Goal: Information Seeking & Learning: Learn about a topic

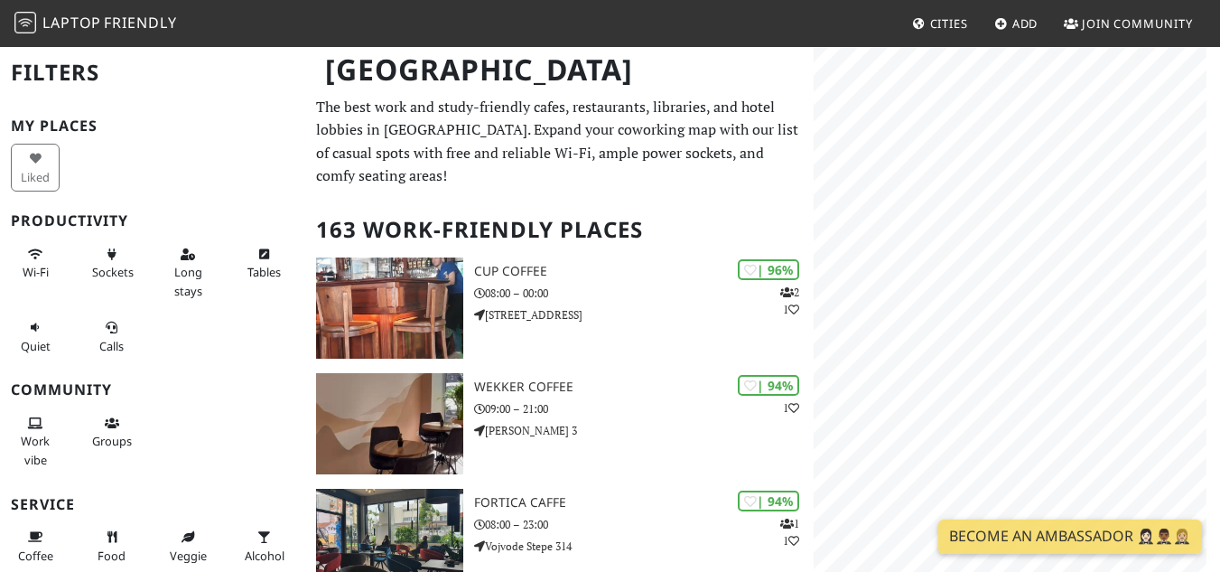
scroll to position [36, 0]
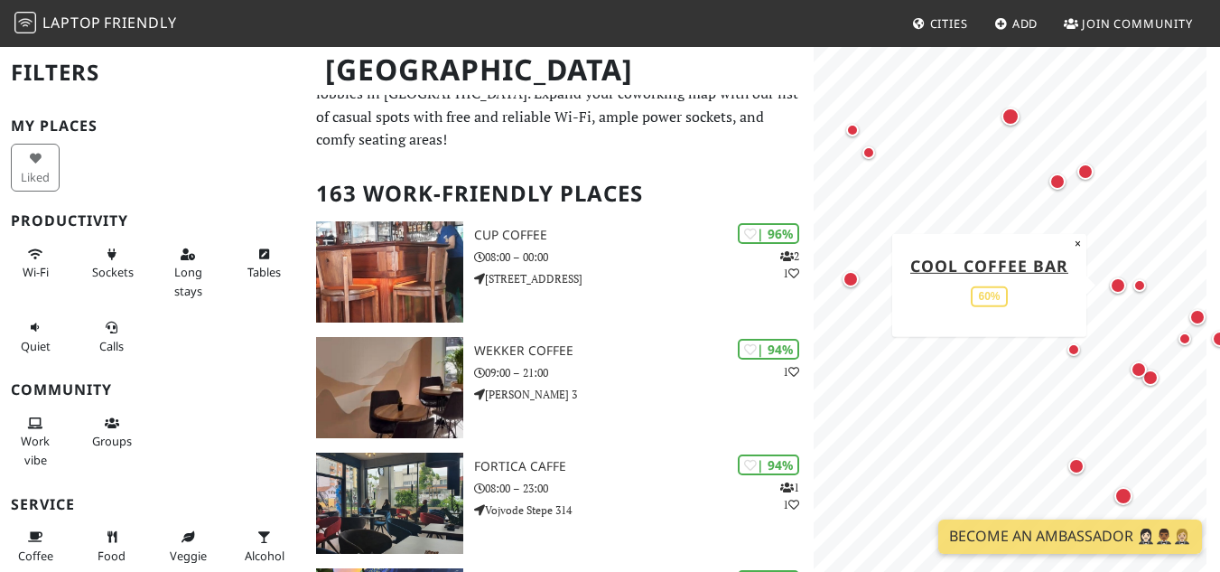
click at [1114, 292] on div "Map marker" at bounding box center [1118, 285] width 16 height 16
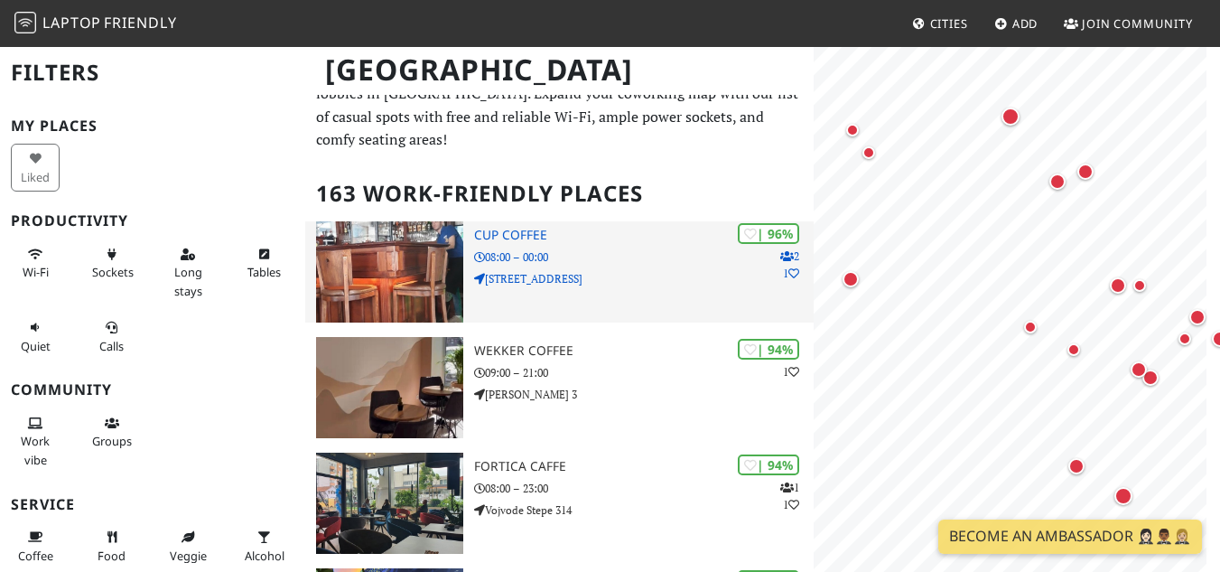
scroll to position [0, 0]
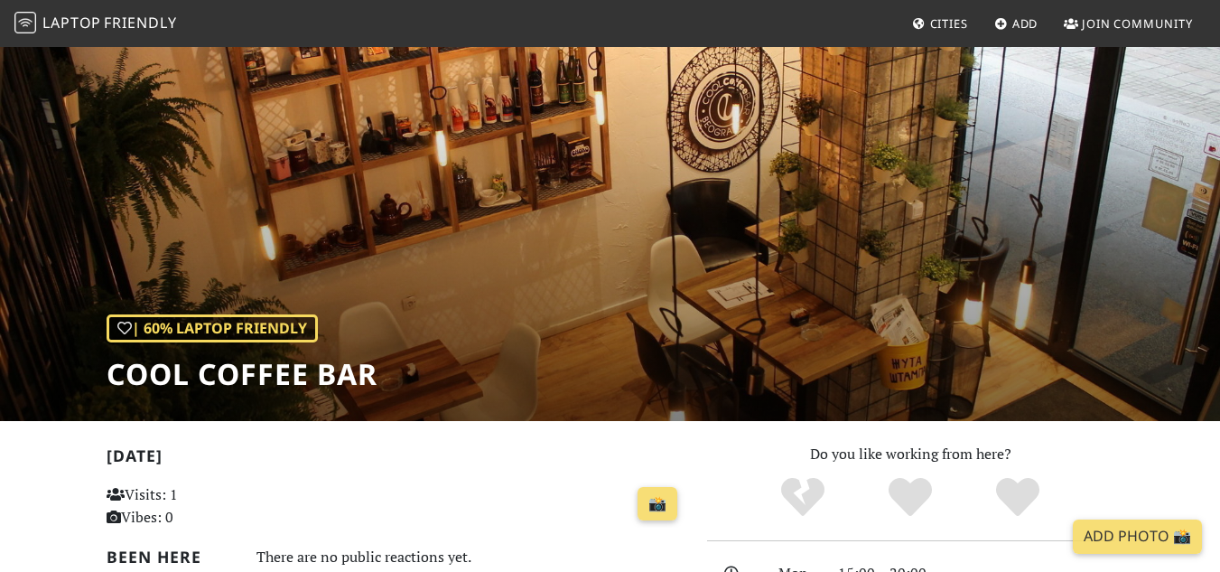
click at [639, 182] on div "| 60% Laptop Friendly Cool Coffee Bar" at bounding box center [610, 233] width 1220 height 376
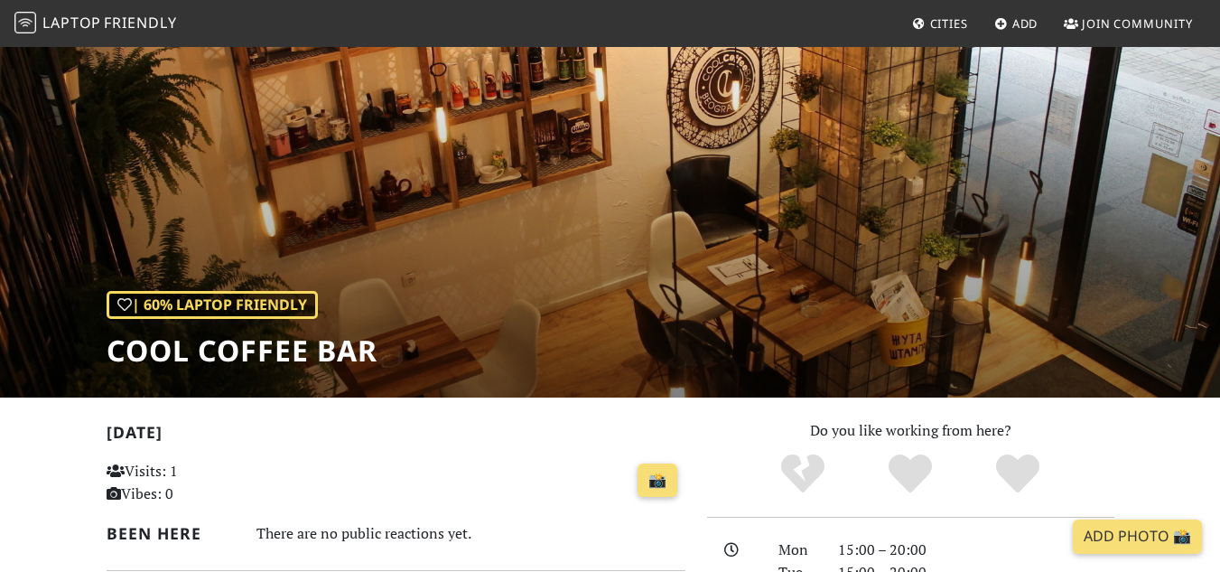
scroll to position [36, 0]
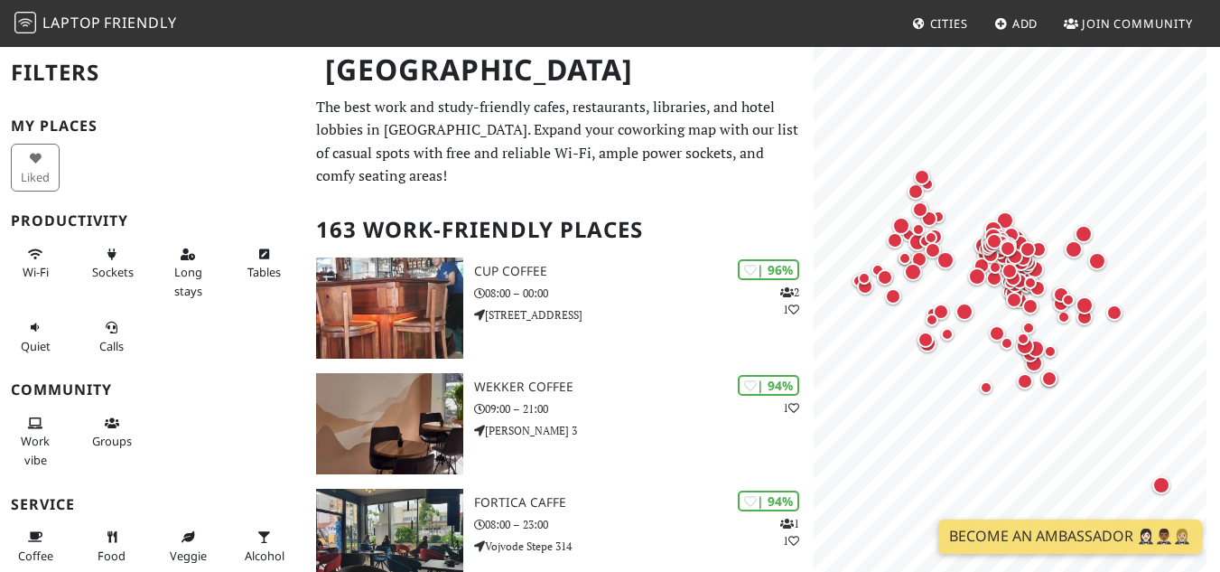
click at [681, 168] on p "The best work and study-friendly cafes, restaurants, libraries, and hotel lobbi…" at bounding box center [559, 142] width 487 height 92
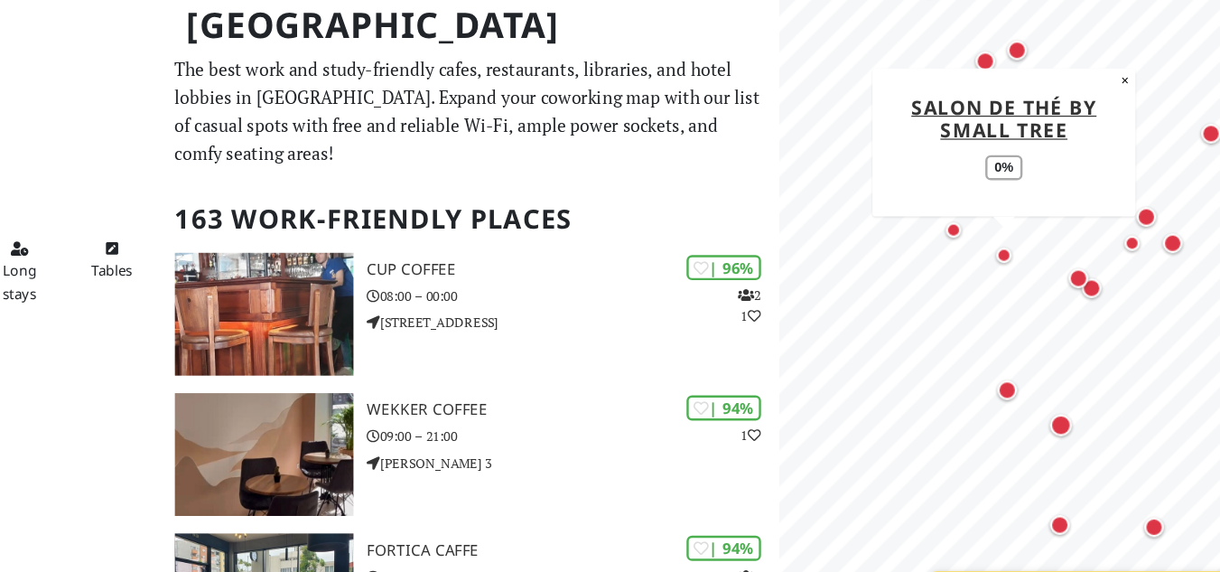
click at [993, 256] on div "Map marker" at bounding box center [999, 259] width 13 height 13
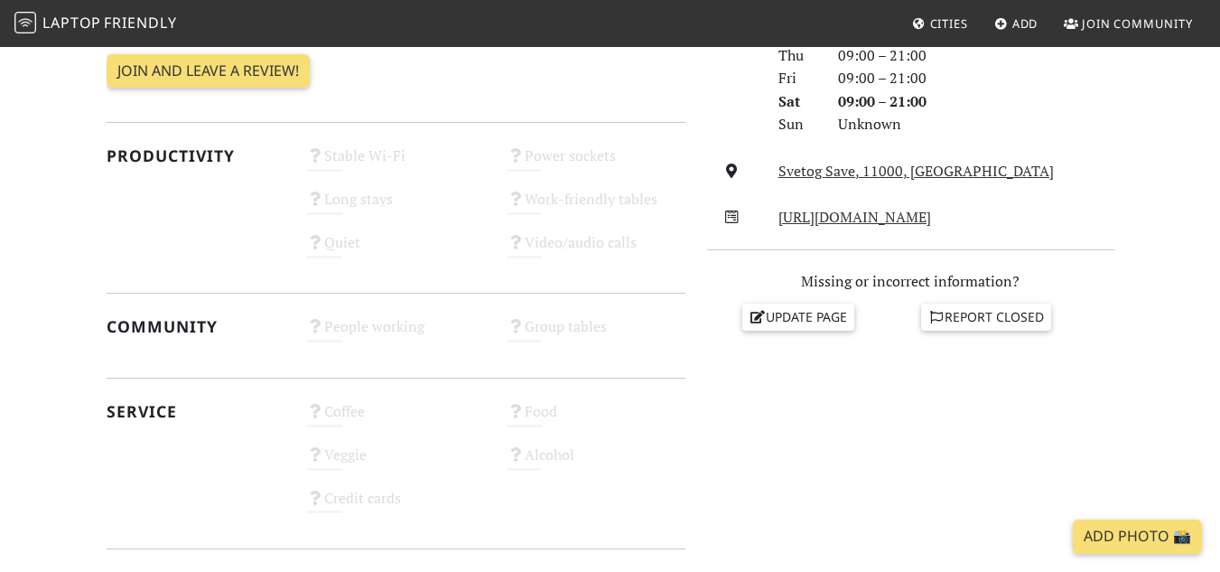
scroll to position [603, 0]
